Goal: Transaction & Acquisition: Book appointment/travel/reservation

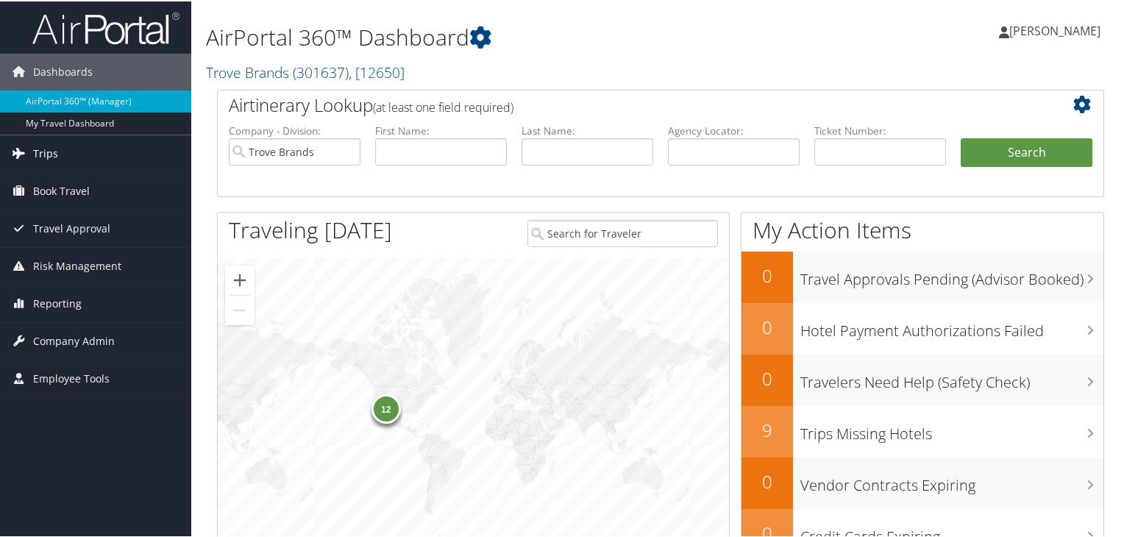
click at [55, 153] on span "Trips" at bounding box center [45, 152] width 25 height 37
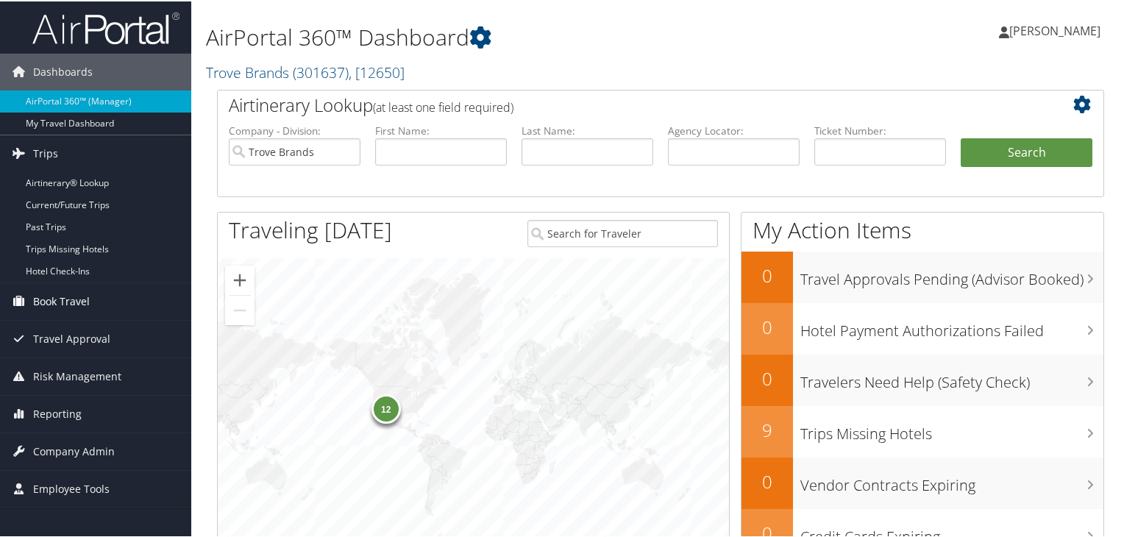
click at [82, 304] on span "Book Travel" at bounding box center [61, 300] width 57 height 37
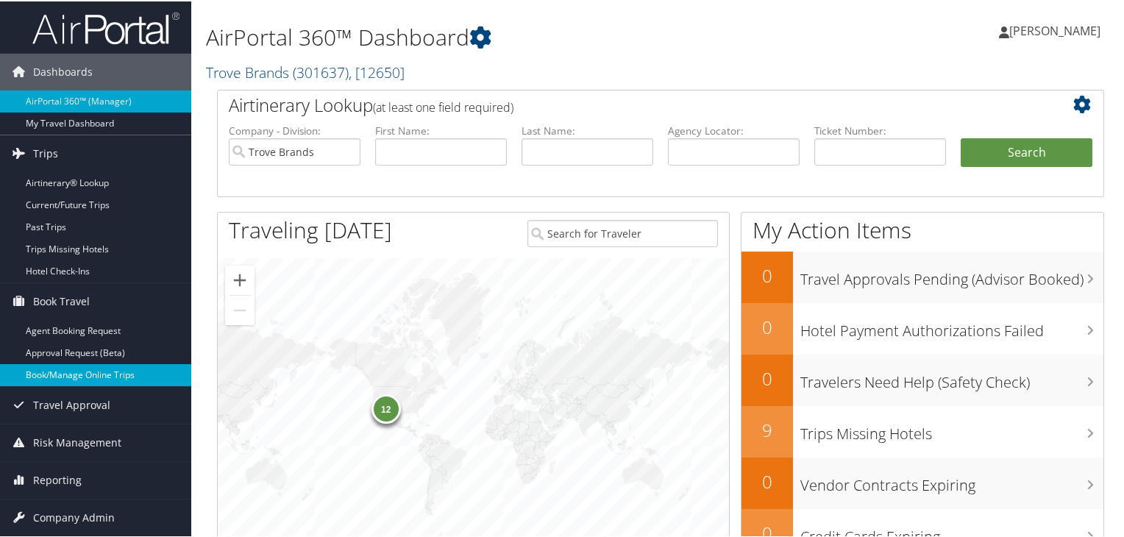
click at [88, 377] on link "Book/Manage Online Trips" at bounding box center [95, 374] width 191 height 22
